Goal: Navigation & Orientation: Find specific page/section

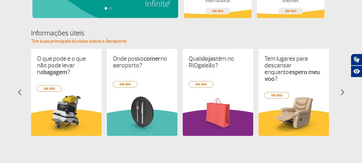
scroll to position [295, 0]
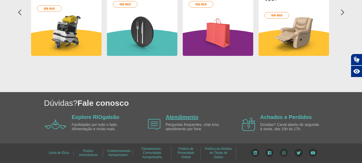
click at [171, 119] on link "Atendimento" at bounding box center [182, 117] width 33 height 6
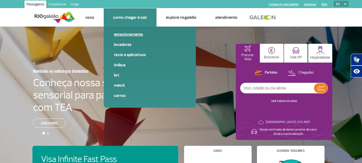
click at [124, 34] on link "Estacionamento" at bounding box center [150, 34] width 72 height 6
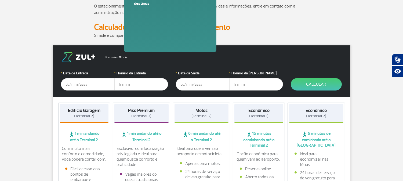
scroll to position [60, 0]
